Goal: Purchase product/service

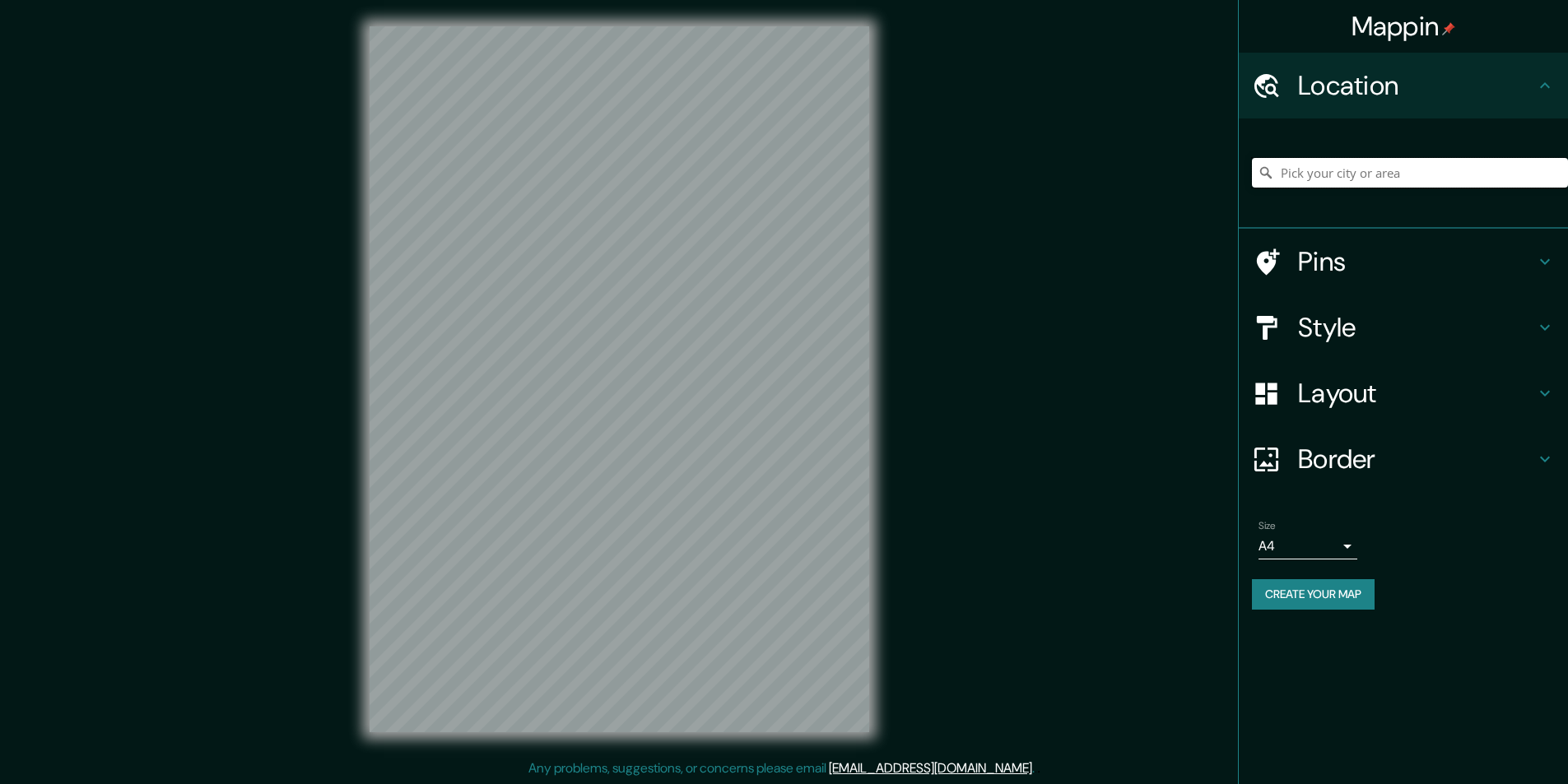
click at [1348, 180] on input "Pick your city or area" at bounding box center [1409, 172] width 317 height 30
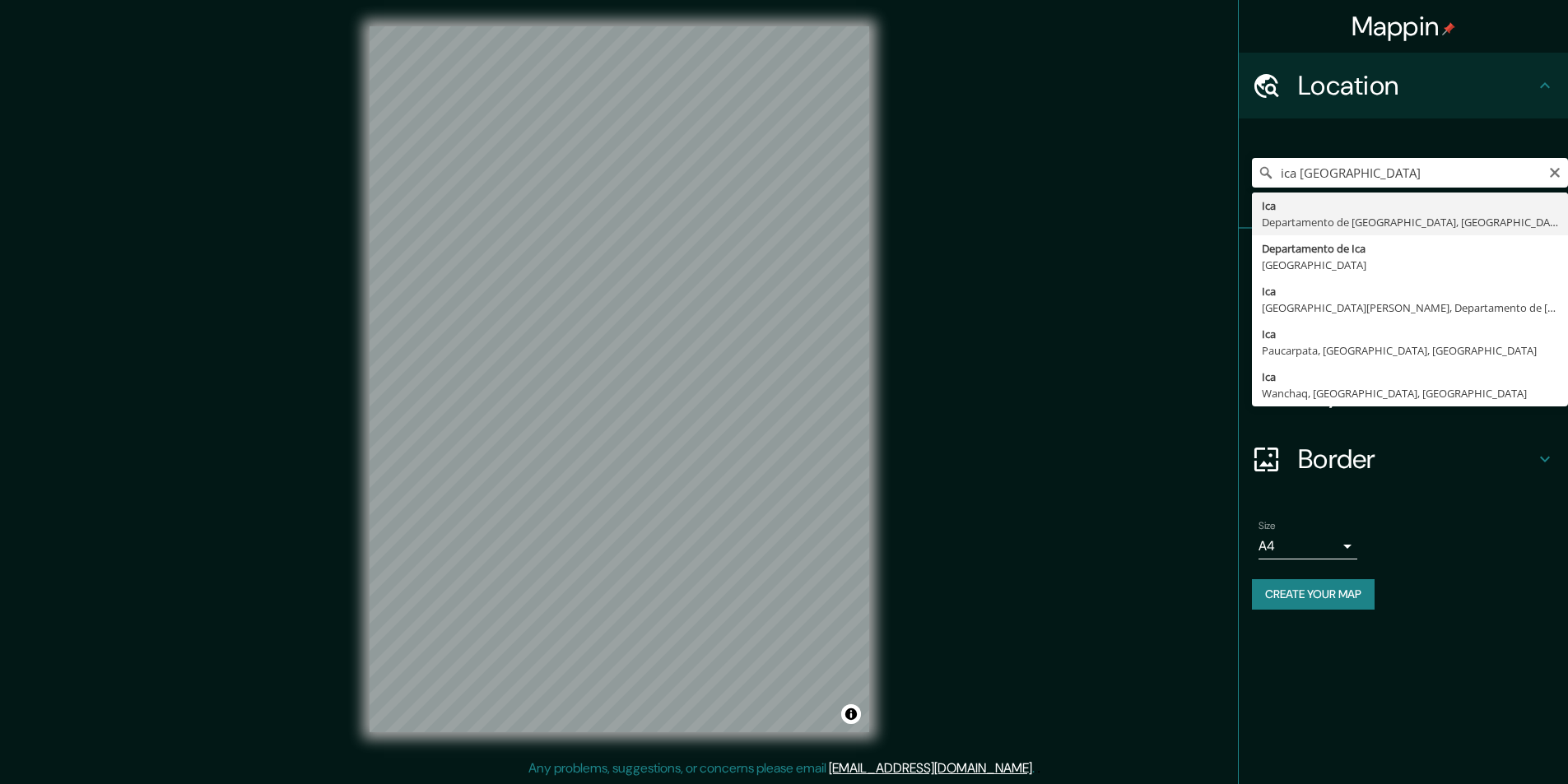
type input "Ica, [GEOGRAPHIC_DATA], [GEOGRAPHIC_DATA]"
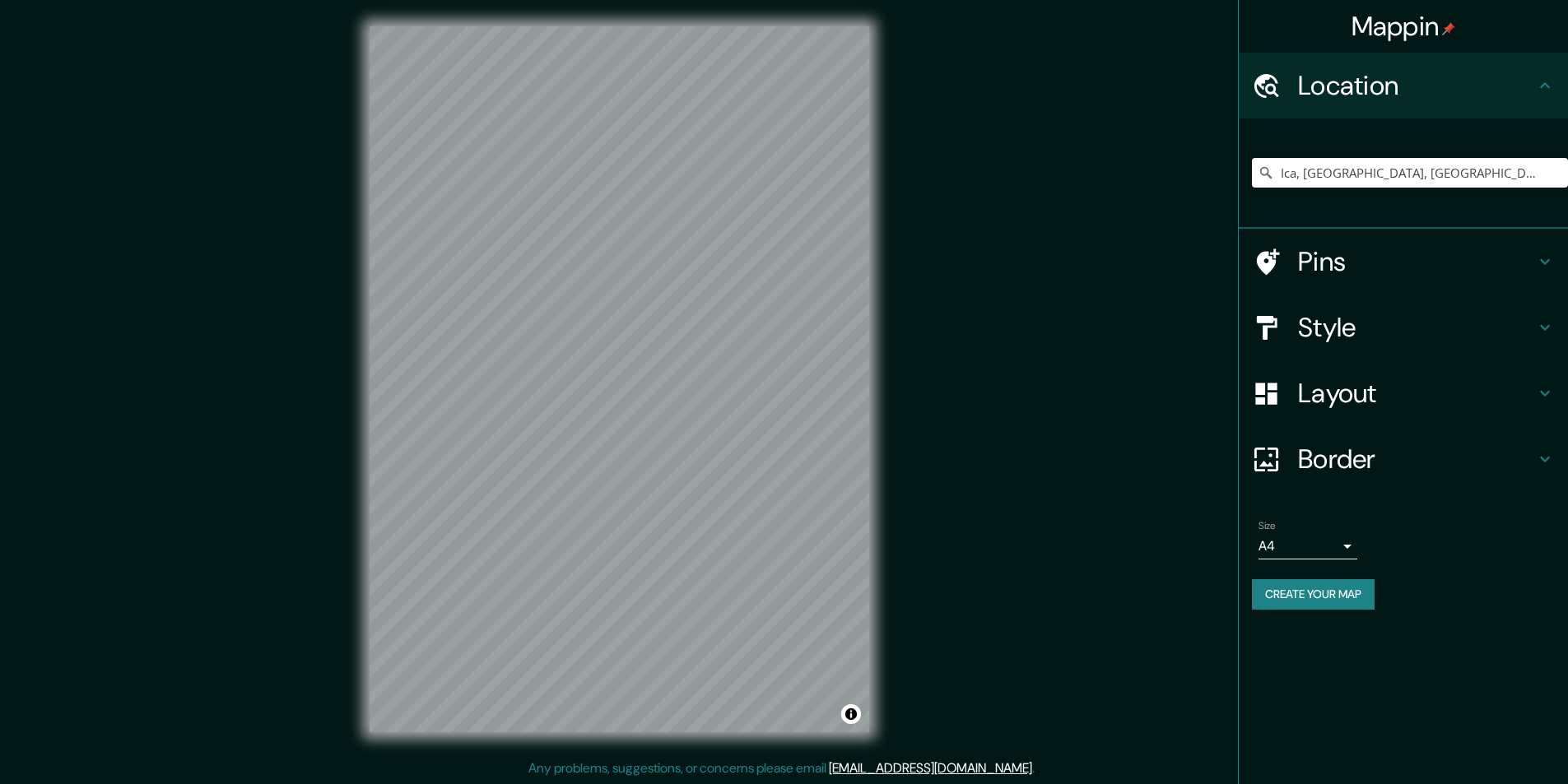
click at [1172, 256] on div "Mappin Location [GEOGRAPHIC_DATA], [GEOGRAPHIC_DATA], [GEOGRAPHIC_DATA] Ica [GE…" at bounding box center [784, 392] width 1568 height 785
click at [1473, 344] on h4 "Style" at bounding box center [1416, 327] width 237 height 33
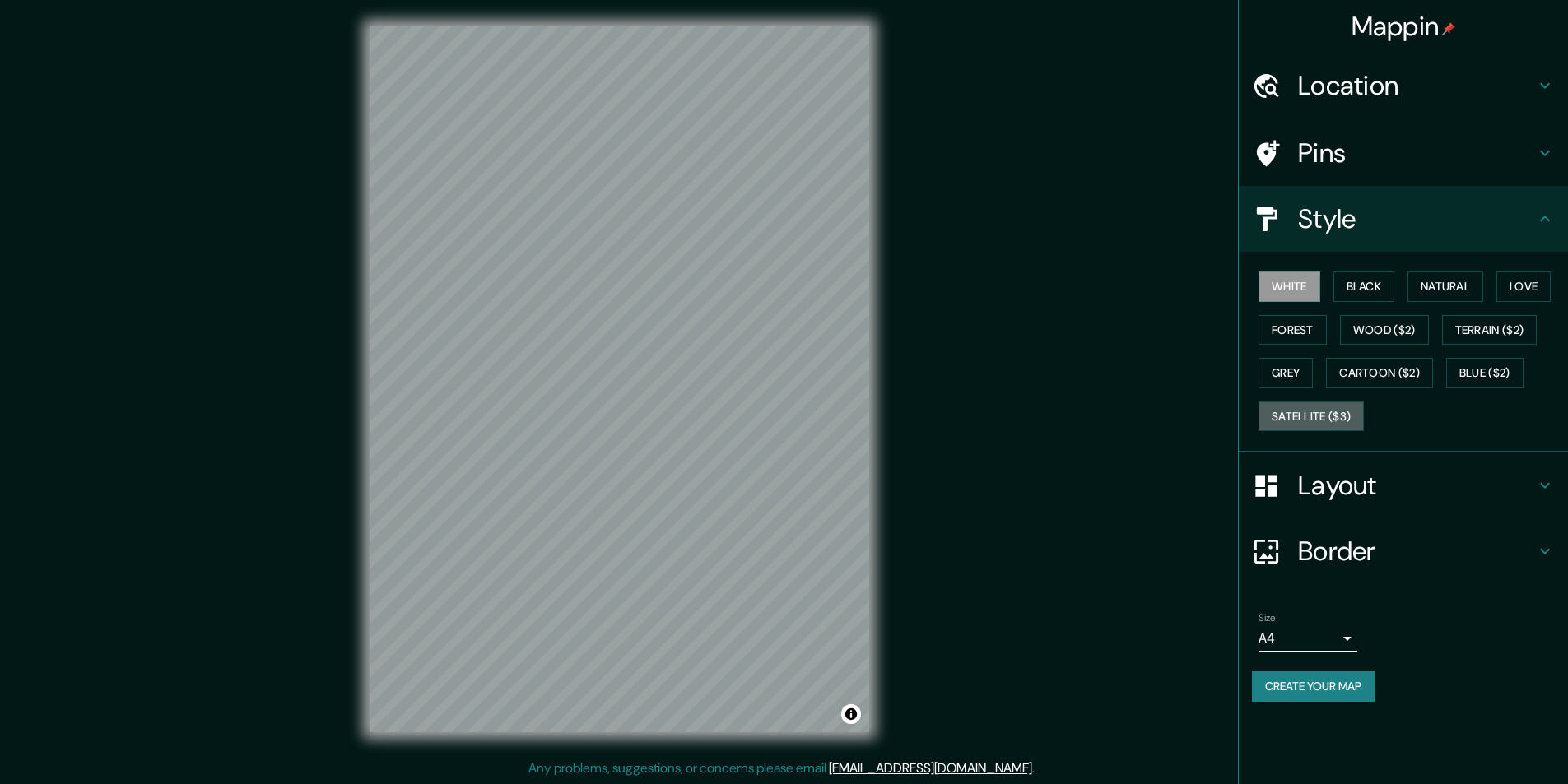
drag, startPoint x: 1345, startPoint y: 424, endPoint x: 1020, endPoint y: 318, distance: 341.8
click at [1344, 423] on button "Satellite ($3)" at bounding box center [1311, 416] width 106 height 30
click at [1284, 284] on button "White" at bounding box center [1289, 286] width 62 height 30
click at [1281, 322] on button "Forest" at bounding box center [1292, 330] width 69 height 30
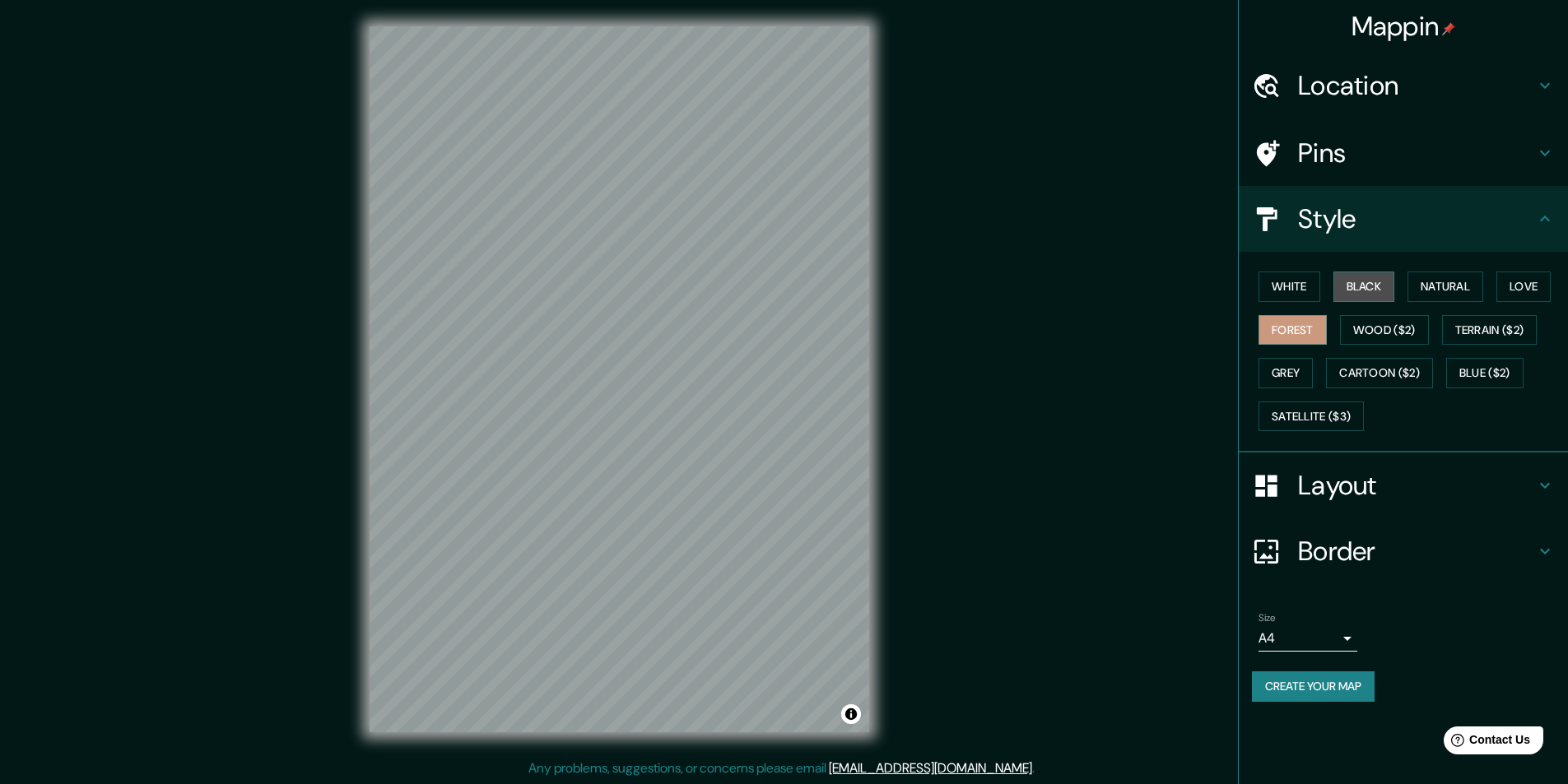
click at [1347, 286] on button "Black" at bounding box center [1365, 286] width 62 height 30
click at [1424, 285] on button "Natural" at bounding box center [1445, 286] width 75 height 30
click at [1534, 287] on button "Love" at bounding box center [1523, 286] width 54 height 30
click at [1510, 330] on button "Terrain ($2)" at bounding box center [1490, 330] width 96 height 30
click at [1488, 372] on button "Blue ($2)" at bounding box center [1485, 373] width 77 height 30
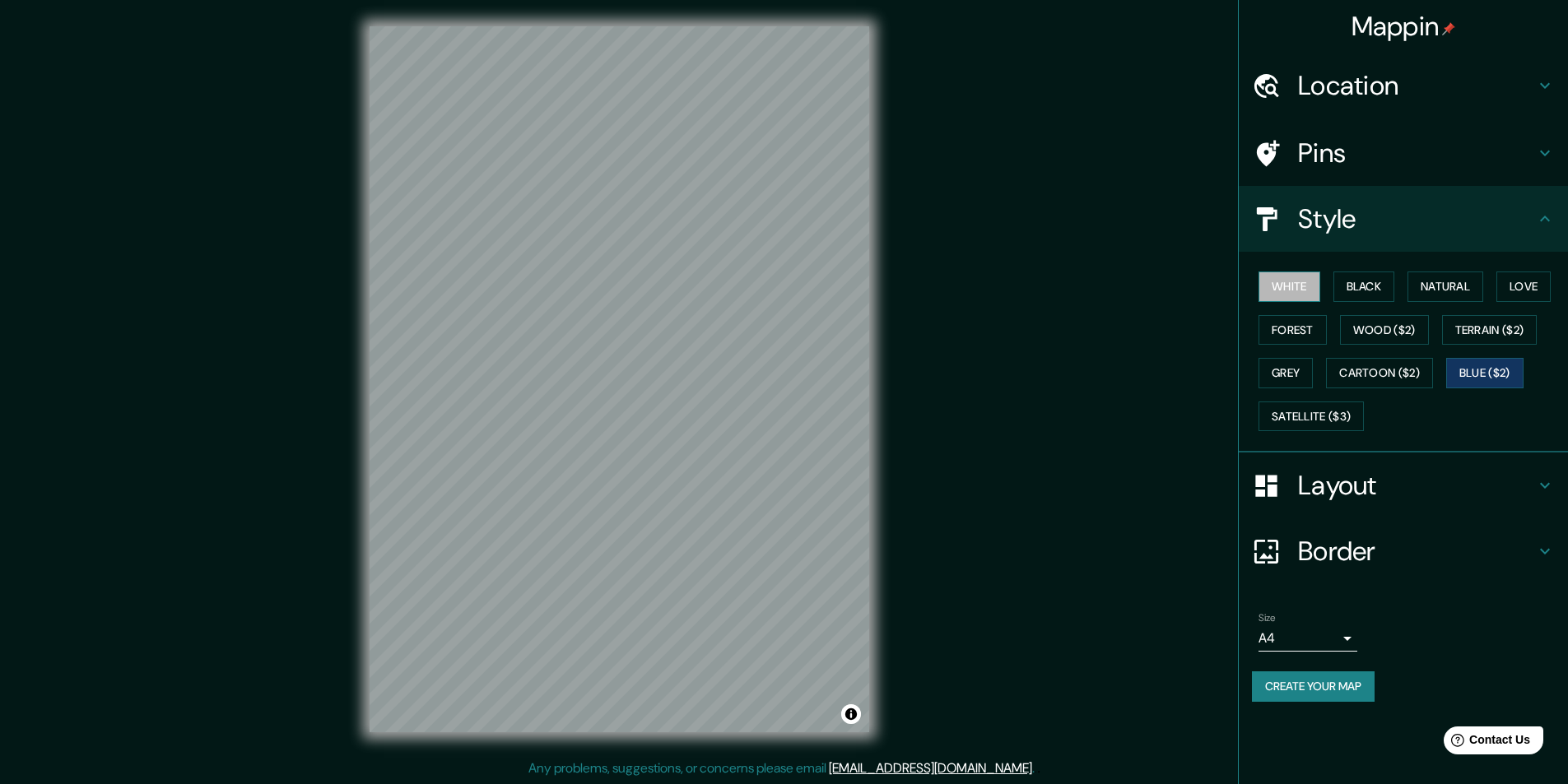
click at [1293, 283] on button "White" at bounding box center [1289, 286] width 62 height 30
click at [1277, 334] on button "Forest" at bounding box center [1292, 330] width 69 height 30
drag, startPoint x: 1393, startPoint y: 276, endPoint x: 1384, endPoint y: 282, distance: 10.8
click at [1392, 277] on button "Black" at bounding box center [1365, 286] width 62 height 30
click at [1300, 344] on button "Forest" at bounding box center [1292, 330] width 69 height 30
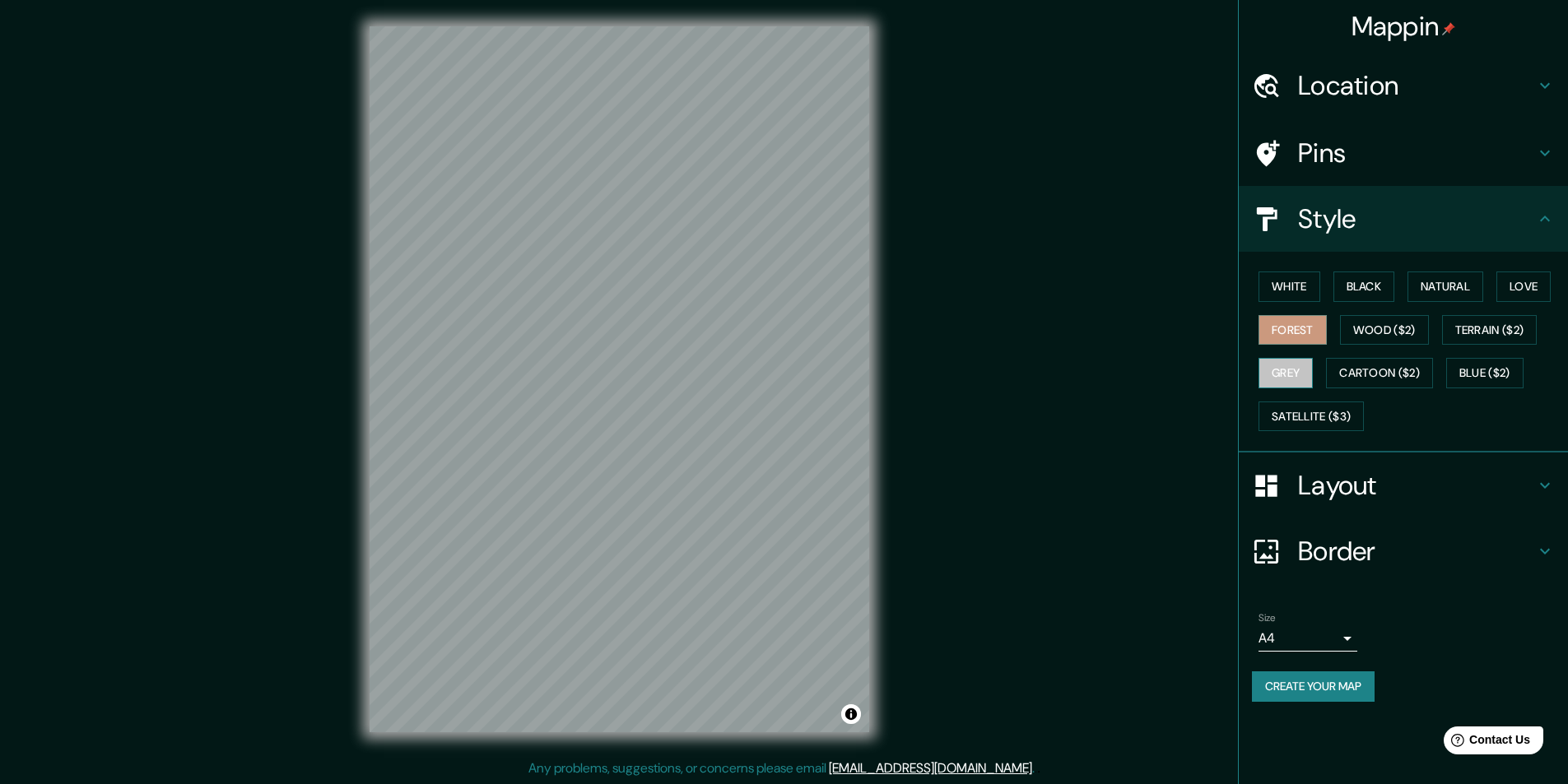
click at [1290, 377] on button "Grey" at bounding box center [1285, 373] width 54 height 30
click at [1369, 370] on button "Cartoon ($2)" at bounding box center [1379, 373] width 107 height 30
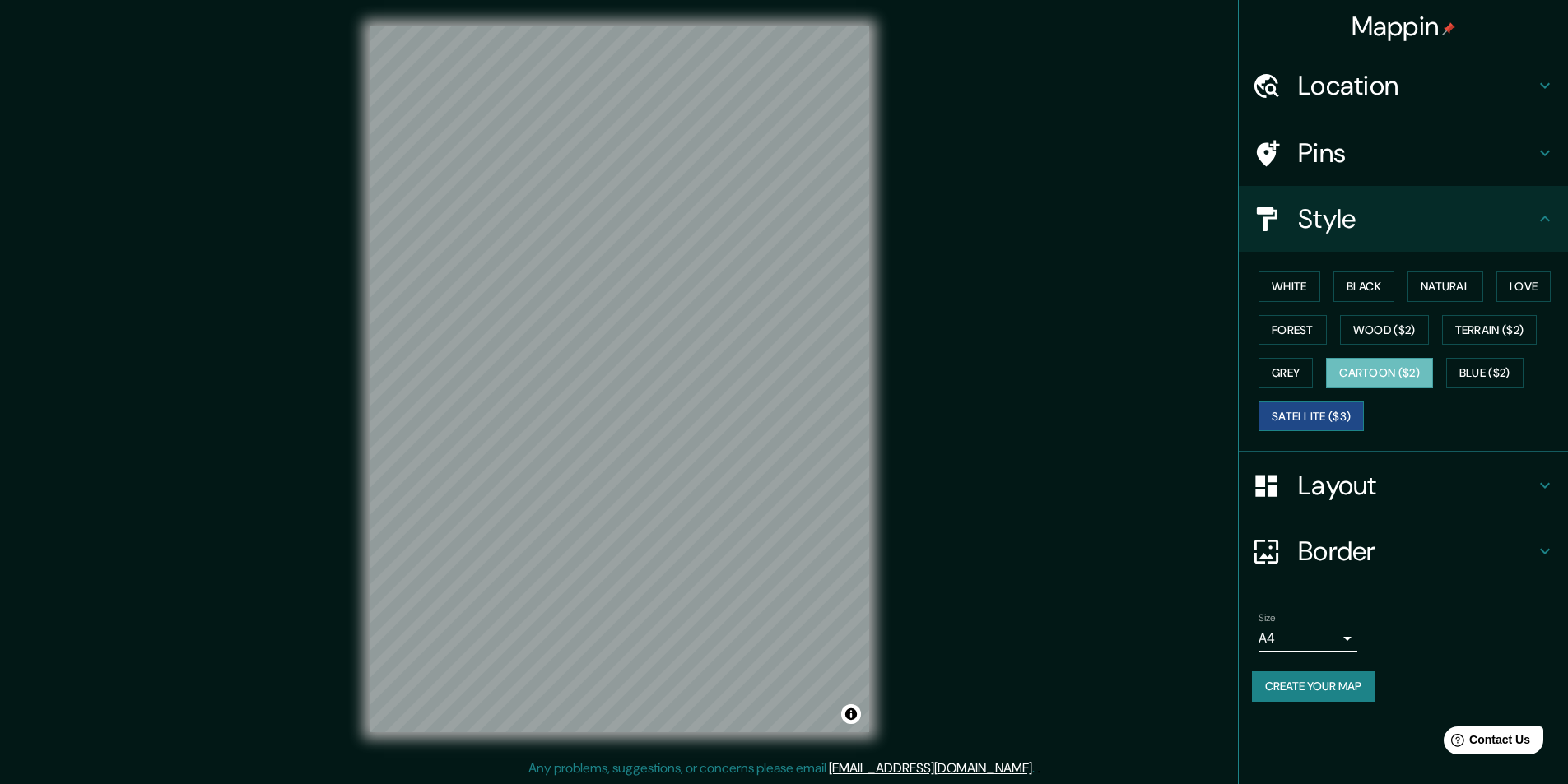
click at [1336, 421] on button "Satellite ($3)" at bounding box center [1311, 416] width 106 height 30
